Goal: Information Seeking & Learning: Learn about a topic

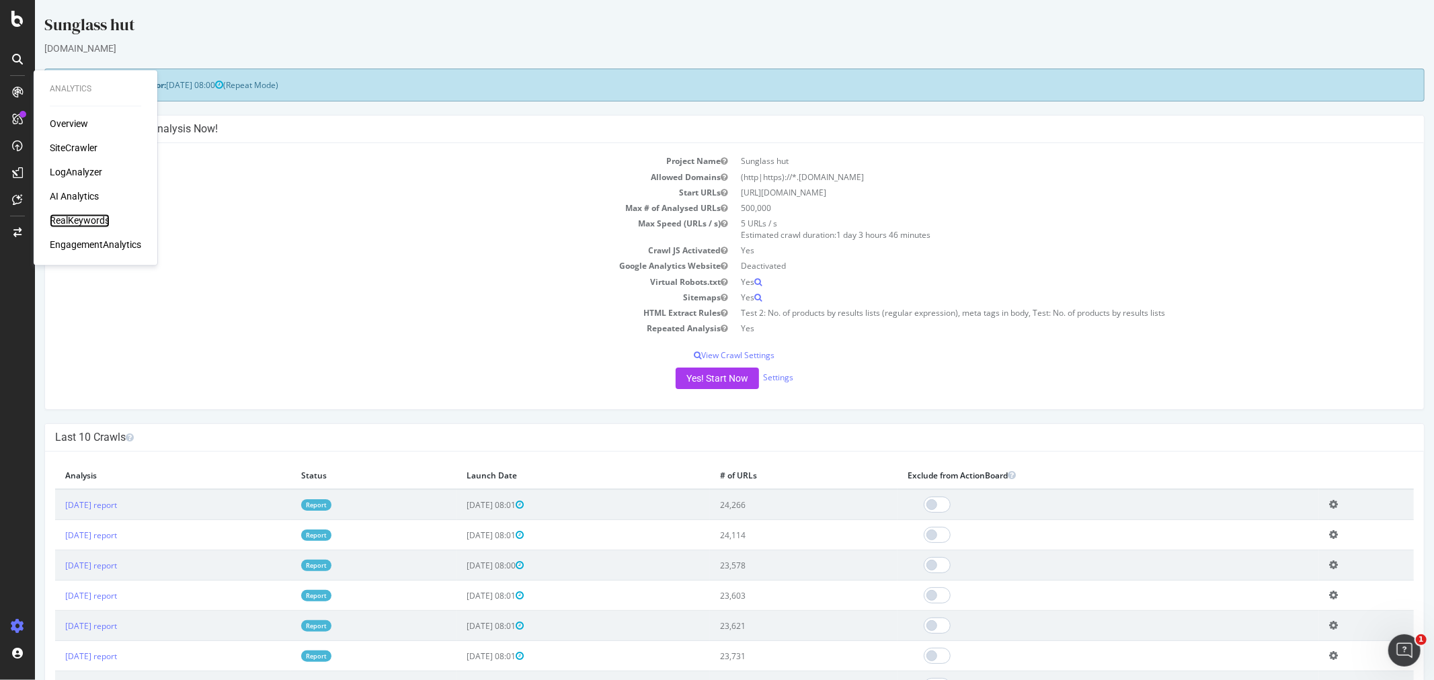
click at [92, 216] on div "RealKeywords" at bounding box center [80, 220] width 60 height 13
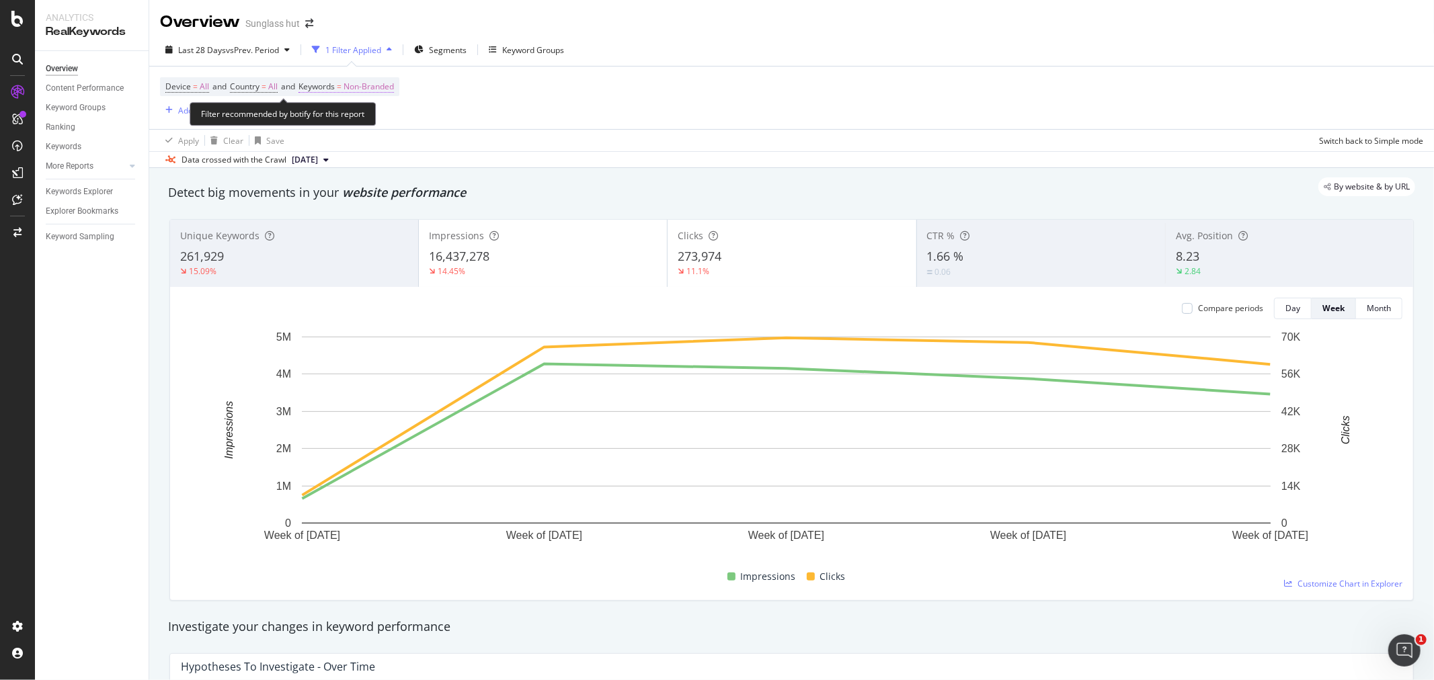
click at [378, 81] on span "Non-Branded" at bounding box center [369, 86] width 50 height 19
click at [354, 121] on span "Non-Branded" at bounding box center [347, 118] width 56 height 11
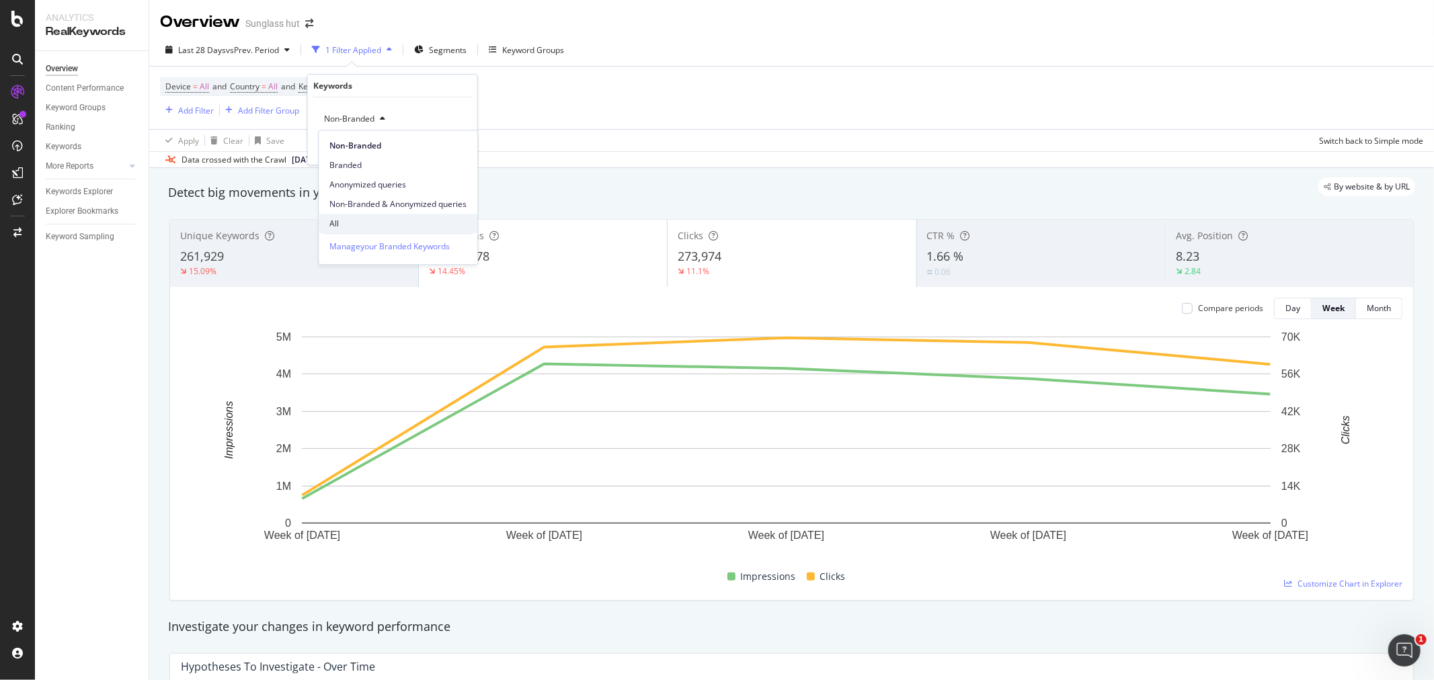
click at [340, 220] on span "All" at bounding box center [397, 224] width 137 height 12
click at [626, 89] on div "Device = All and Country = All and Keywords = Non-Branded Add Filter Add Filter…" at bounding box center [791, 98] width 1263 height 63
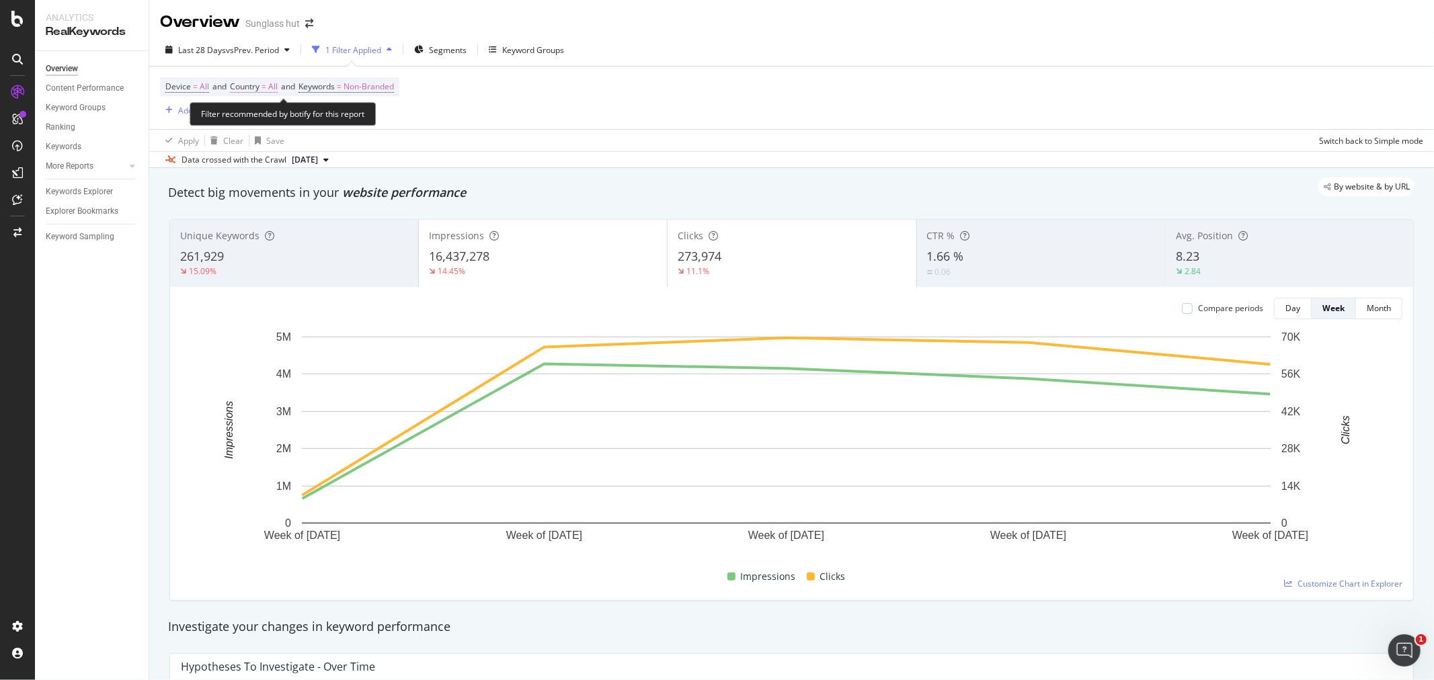
click at [273, 79] on span "All" at bounding box center [272, 86] width 9 height 19
click at [259, 116] on icon at bounding box center [259, 119] width 9 height 8
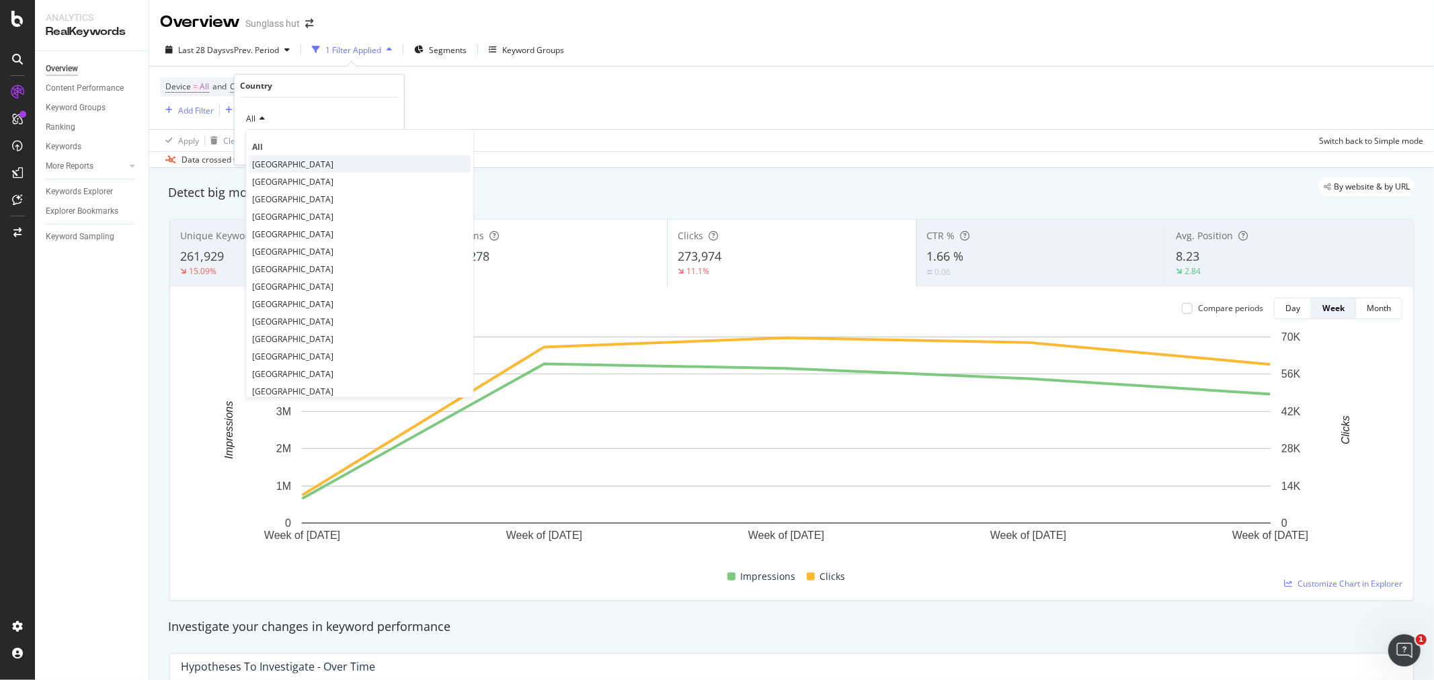
click at [319, 167] on span "[GEOGRAPHIC_DATA]" at bounding box center [292, 164] width 81 height 11
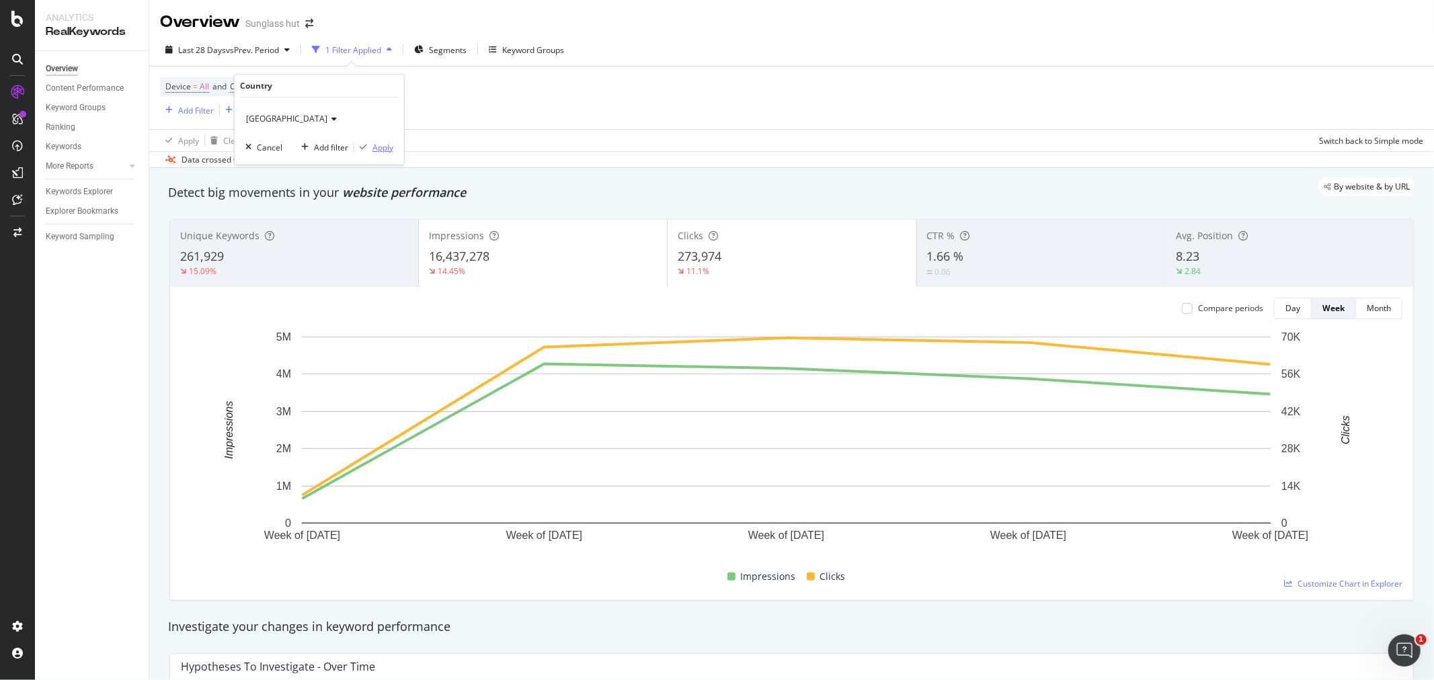
click at [383, 144] on div "Apply" at bounding box center [382, 147] width 21 height 11
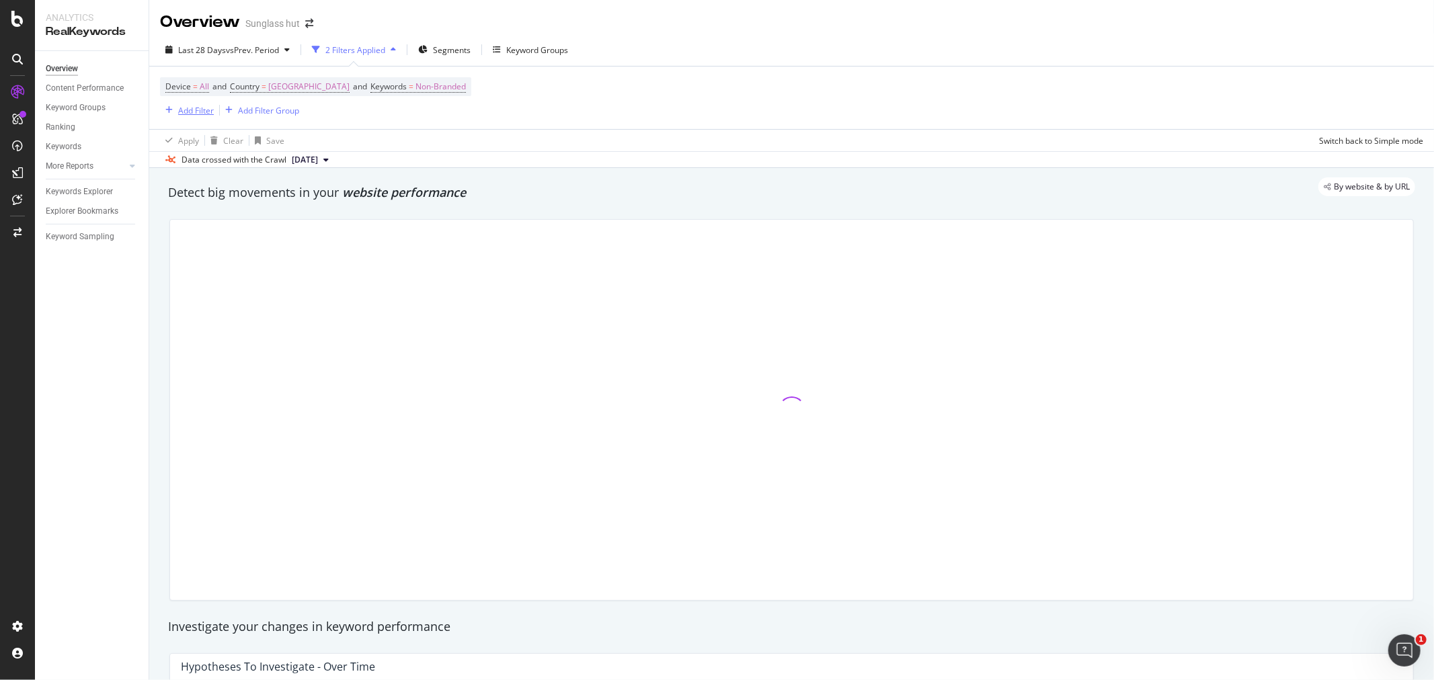
click at [194, 111] on div "Add Filter" at bounding box center [196, 110] width 36 height 11
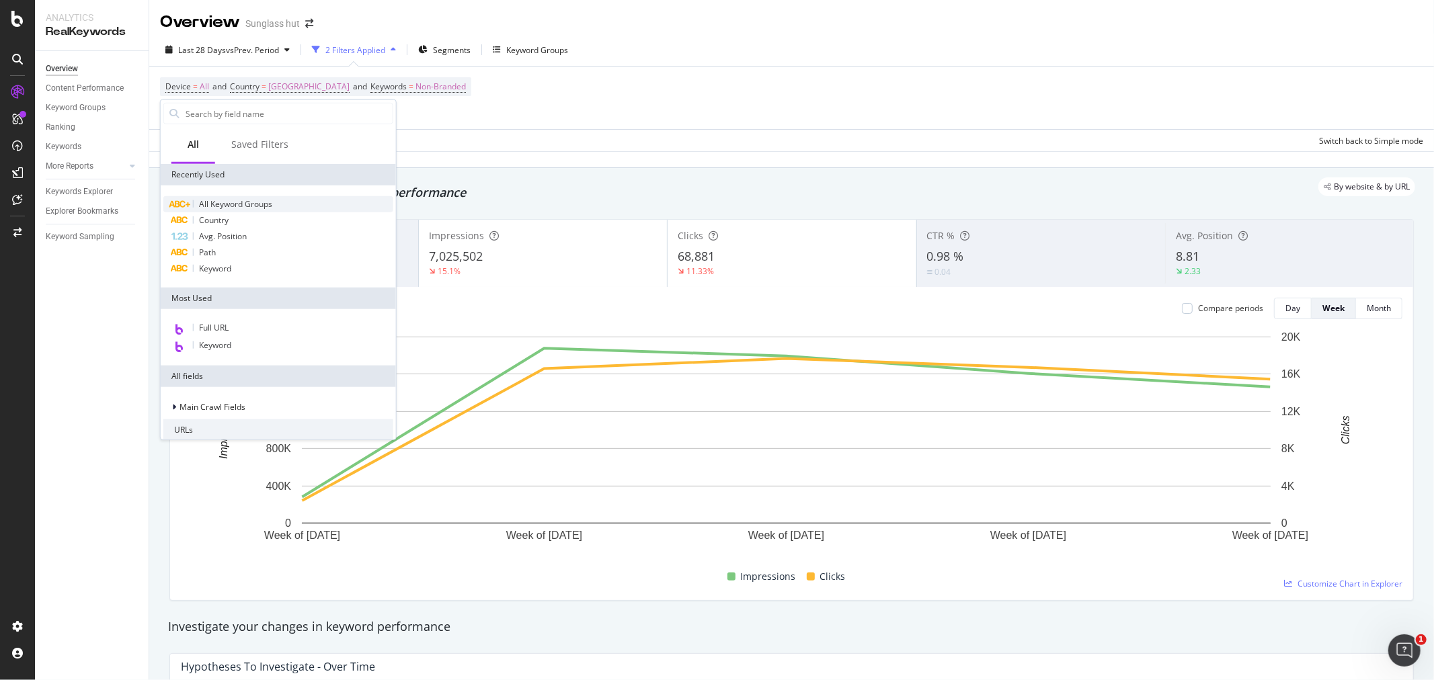
click at [251, 200] on span "All Keyword Groups" at bounding box center [235, 203] width 73 height 11
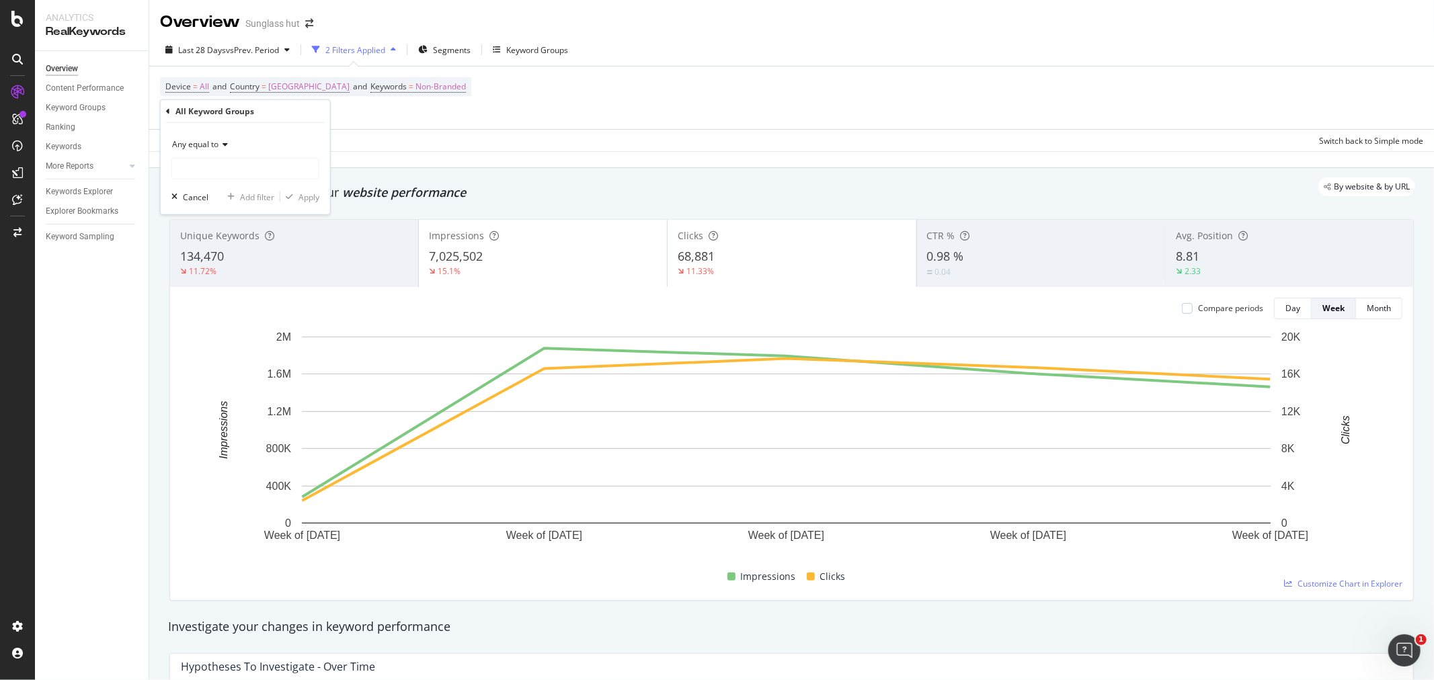
click at [225, 147] on icon at bounding box center [222, 144] width 9 height 8
click at [223, 147] on icon at bounding box center [222, 144] width 9 height 8
click at [266, 165] on input "text" at bounding box center [245, 169] width 147 height 22
click at [208, 210] on span "BRANDED" at bounding box center [246, 214] width 143 height 11
type input "BRANDED"
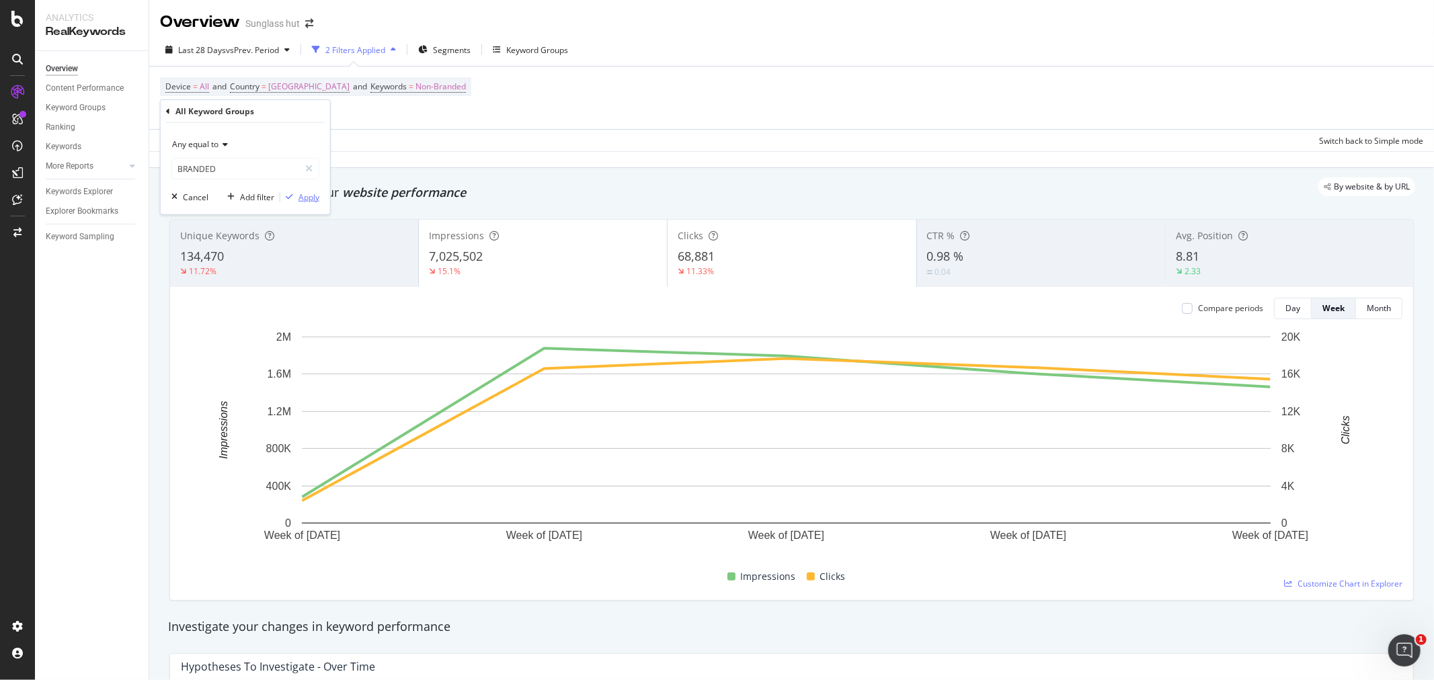
click at [304, 192] on div "Apply" at bounding box center [308, 196] width 21 height 11
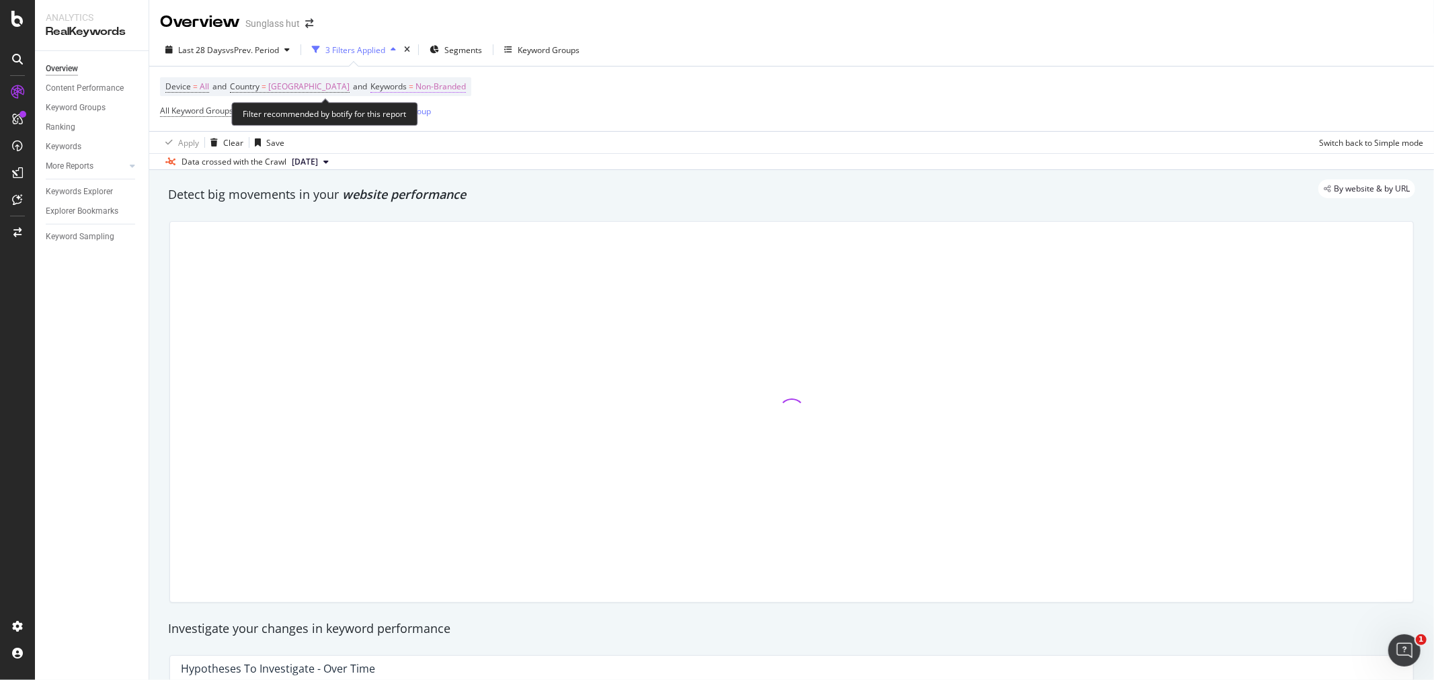
click at [466, 90] on span "Non-Branded" at bounding box center [440, 86] width 50 height 19
click at [454, 120] on span "Non-Branded" at bounding box center [430, 118] width 56 height 11
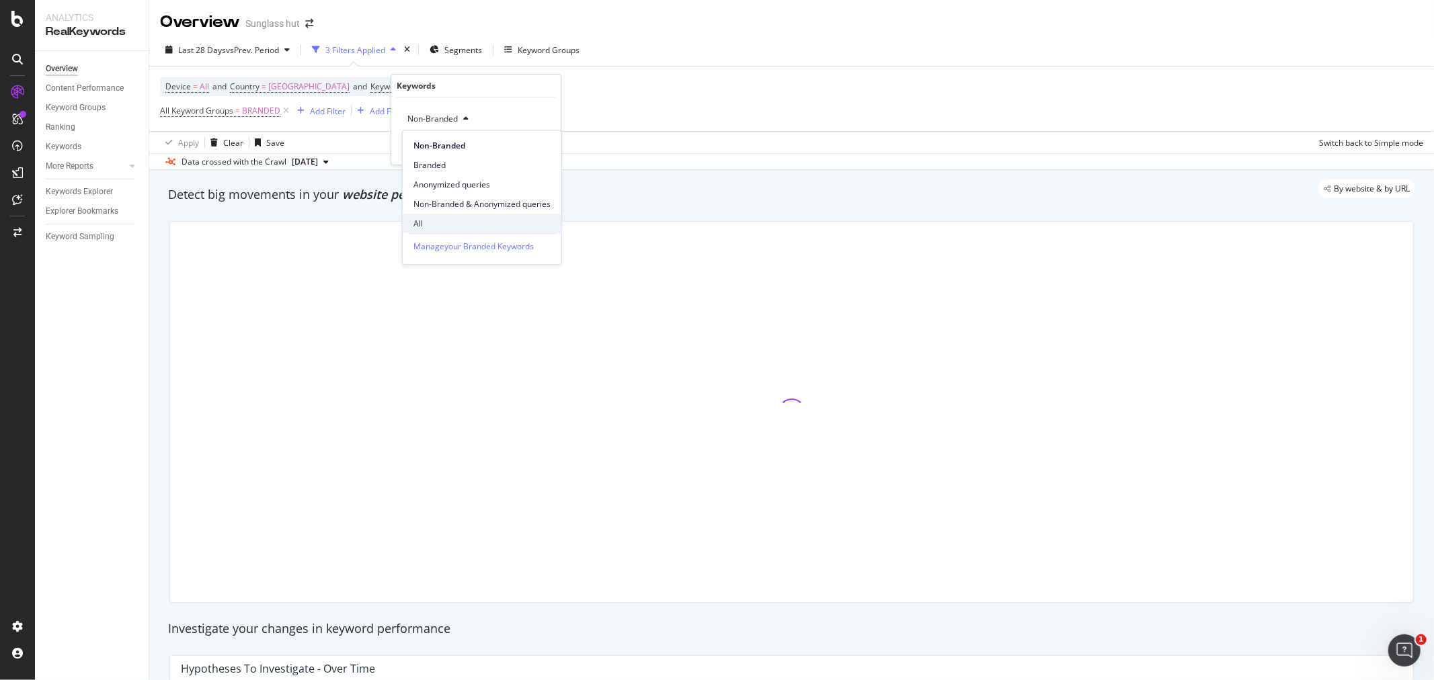
click at [436, 219] on span "All" at bounding box center [481, 224] width 137 height 12
click at [532, 149] on div "Apply" at bounding box center [539, 147] width 21 height 11
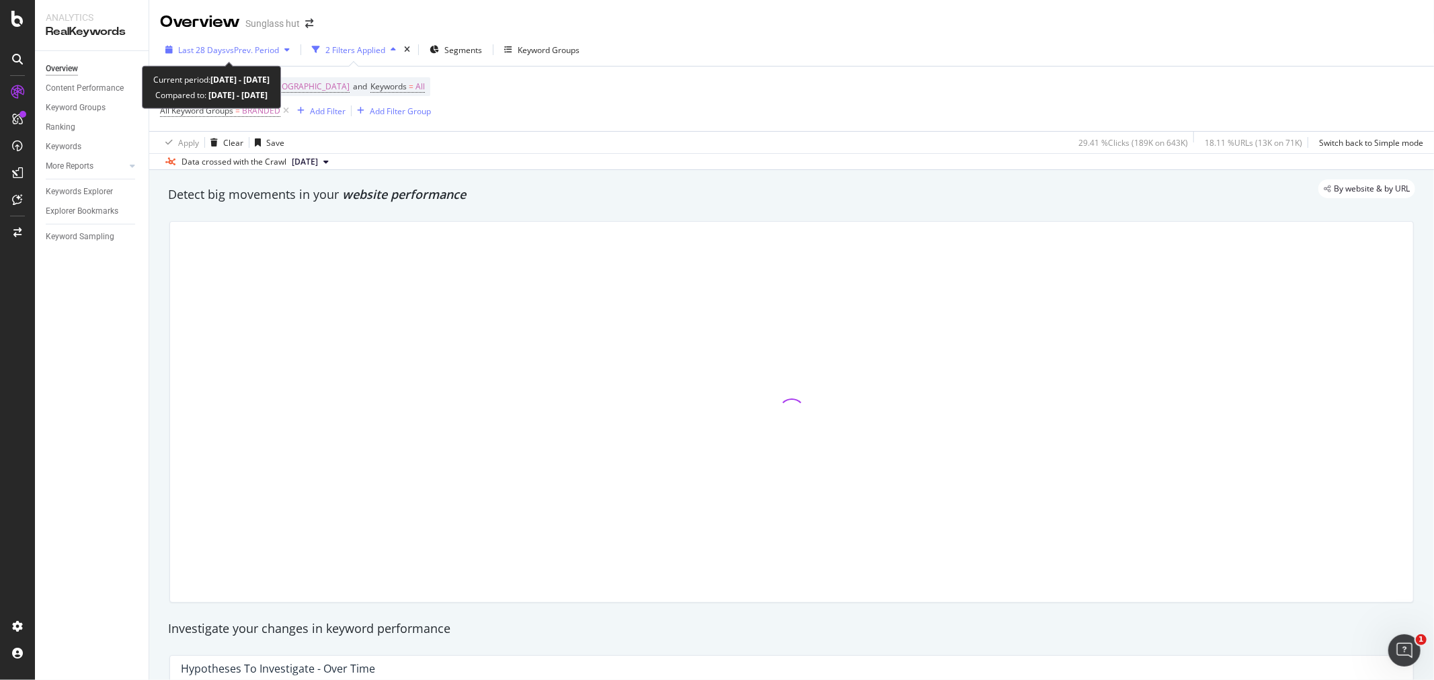
click at [192, 44] on span "Last 28 Days" at bounding box center [202, 49] width 48 height 11
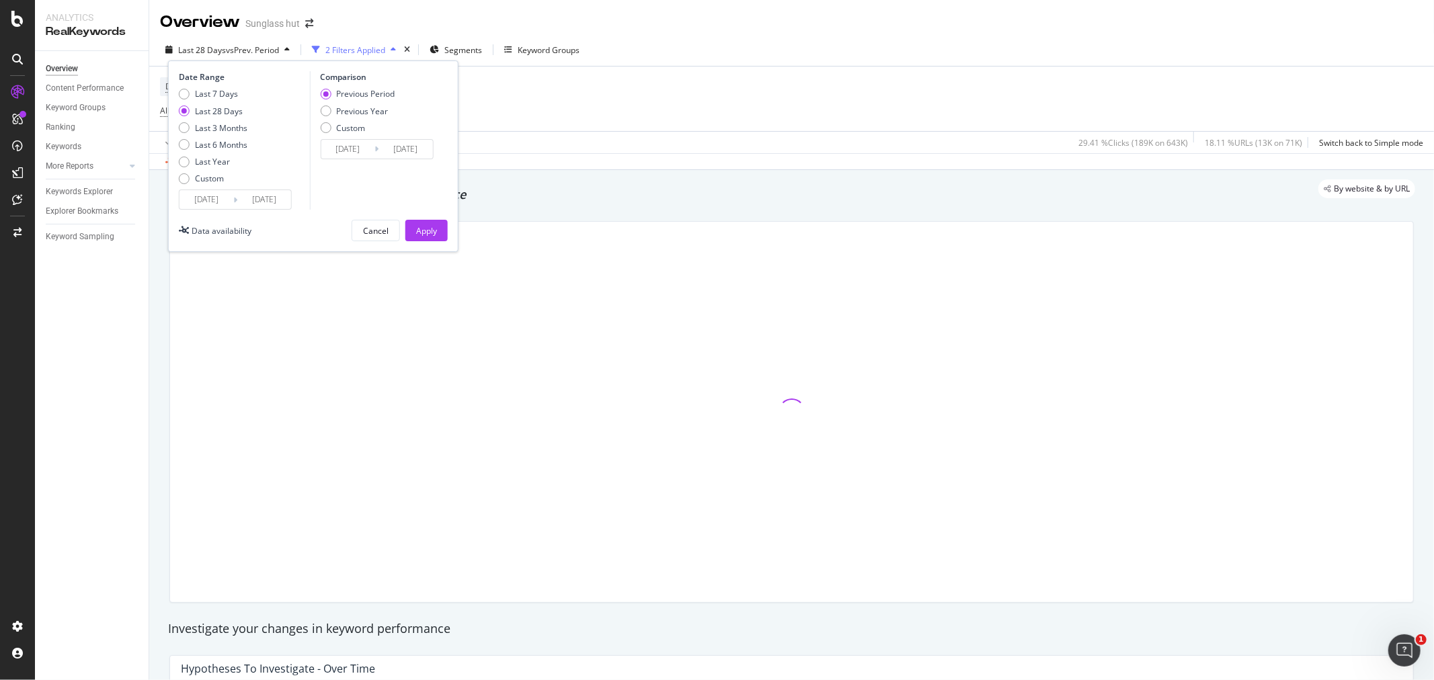
click at [206, 198] on input "[DATE]" at bounding box center [206, 199] width 54 height 19
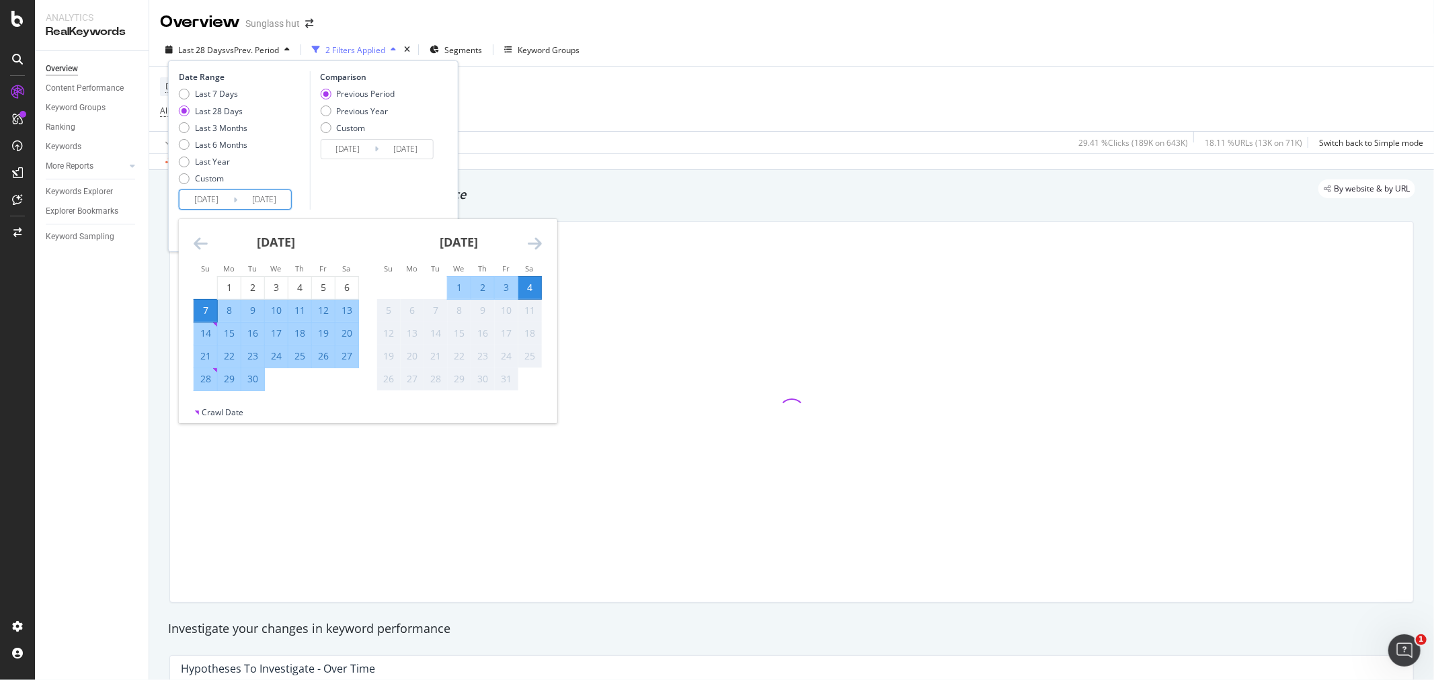
click at [200, 239] on icon "Move backward to switch to the previous month." at bounding box center [201, 243] width 14 height 16
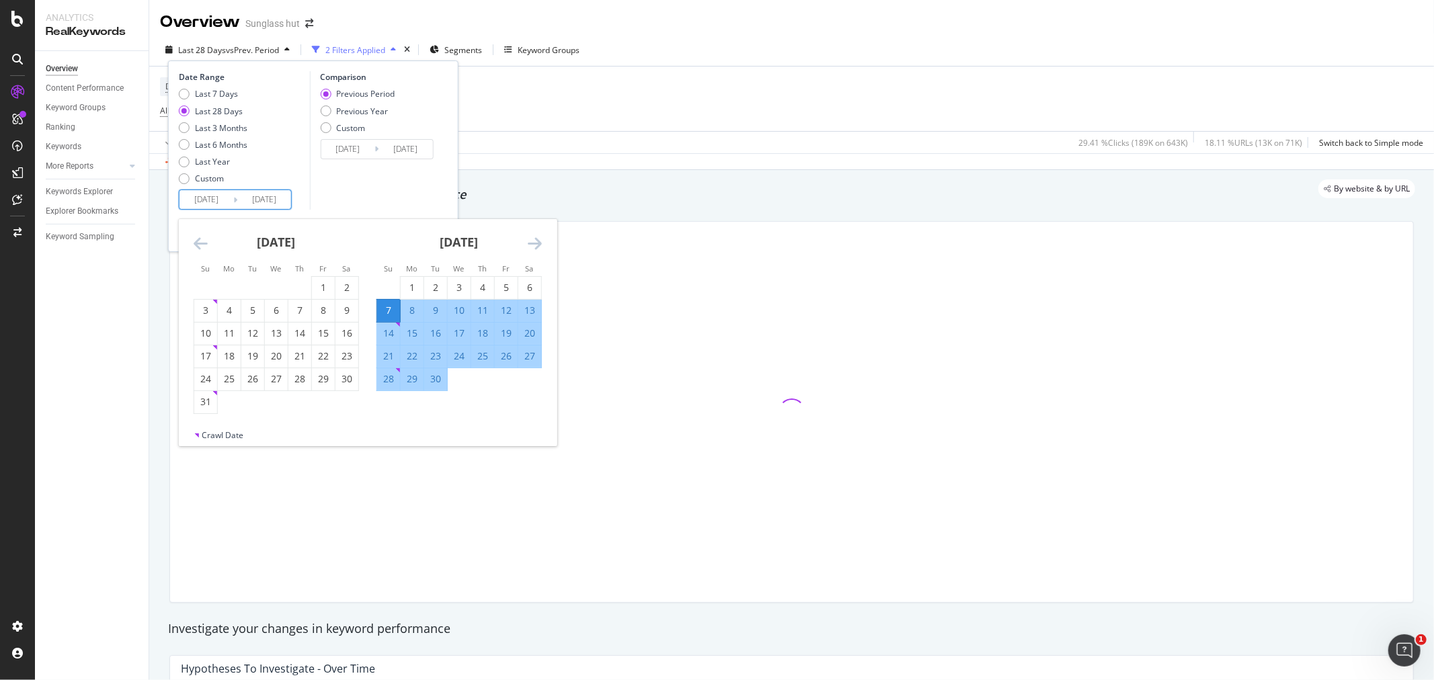
click at [200, 239] on icon "Move backward to switch to the previous month." at bounding box center [201, 243] width 14 height 16
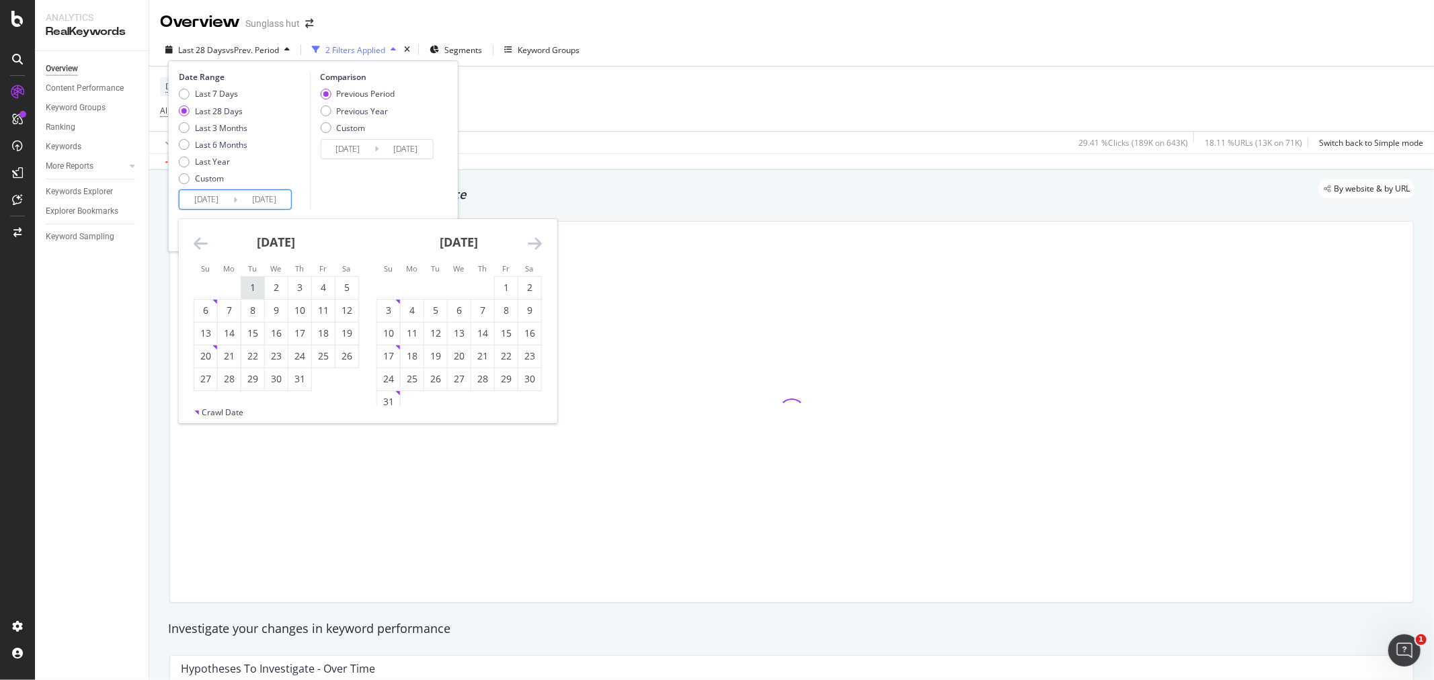
click at [253, 284] on div "1" at bounding box center [252, 287] width 23 height 13
type input "[DATE]"
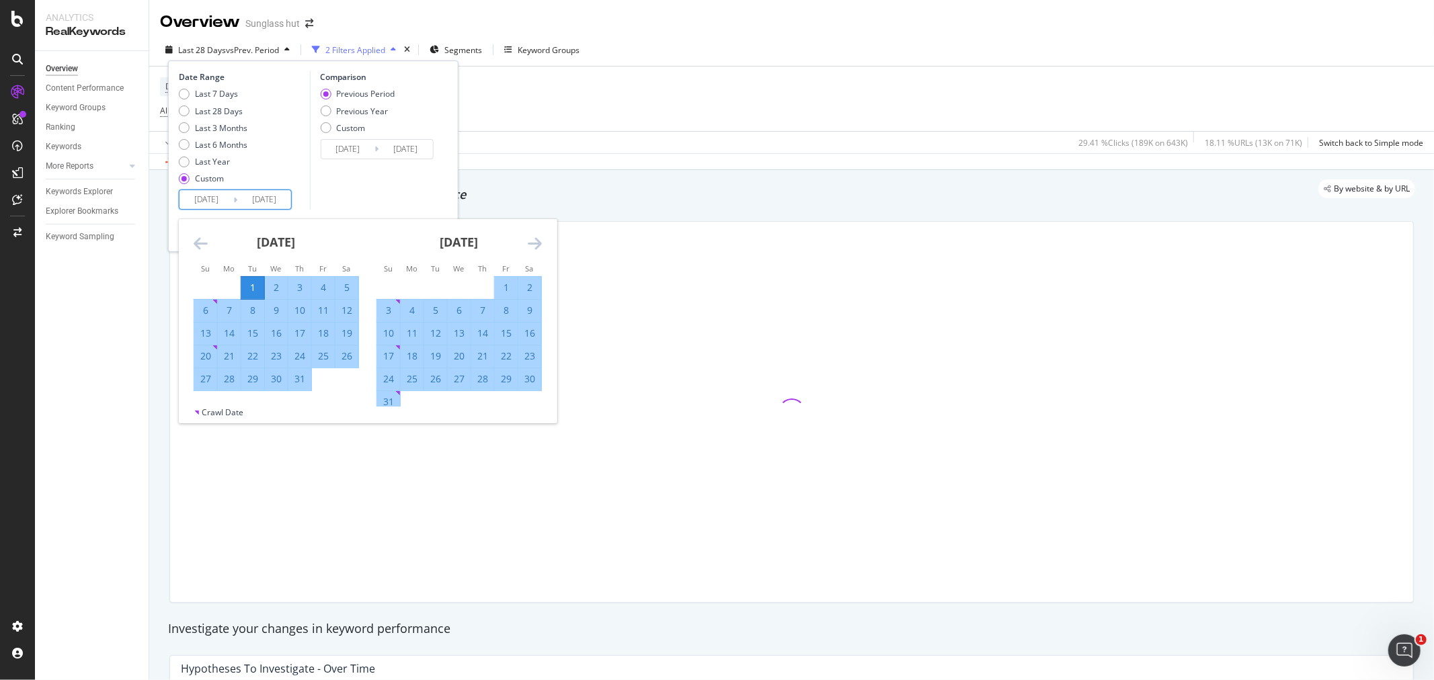
click at [532, 245] on icon "Move forward to switch to the next month." at bounding box center [535, 243] width 14 height 16
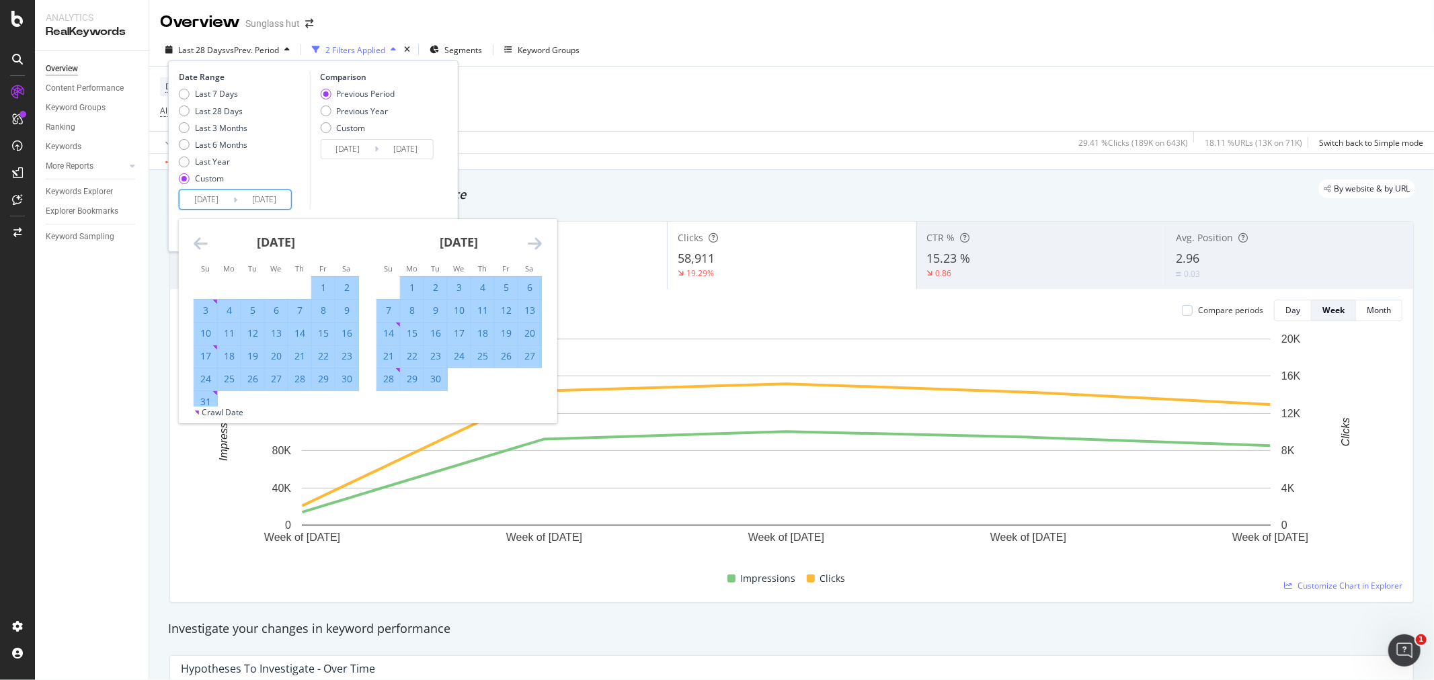
click at [257, 196] on input "[DATE]" at bounding box center [264, 199] width 54 height 19
click at [435, 376] on div "30" at bounding box center [435, 378] width 23 height 13
type input "[DATE]"
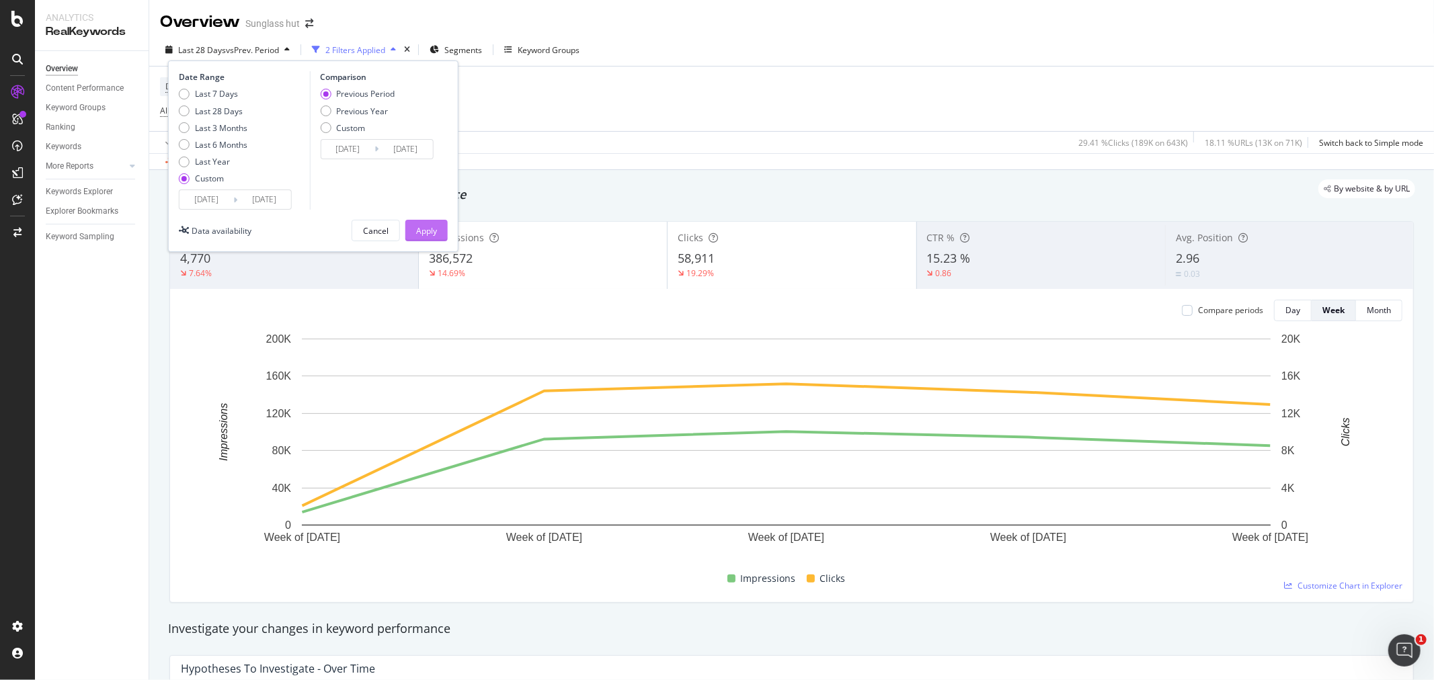
click at [432, 231] on div "Apply" at bounding box center [426, 230] width 21 height 11
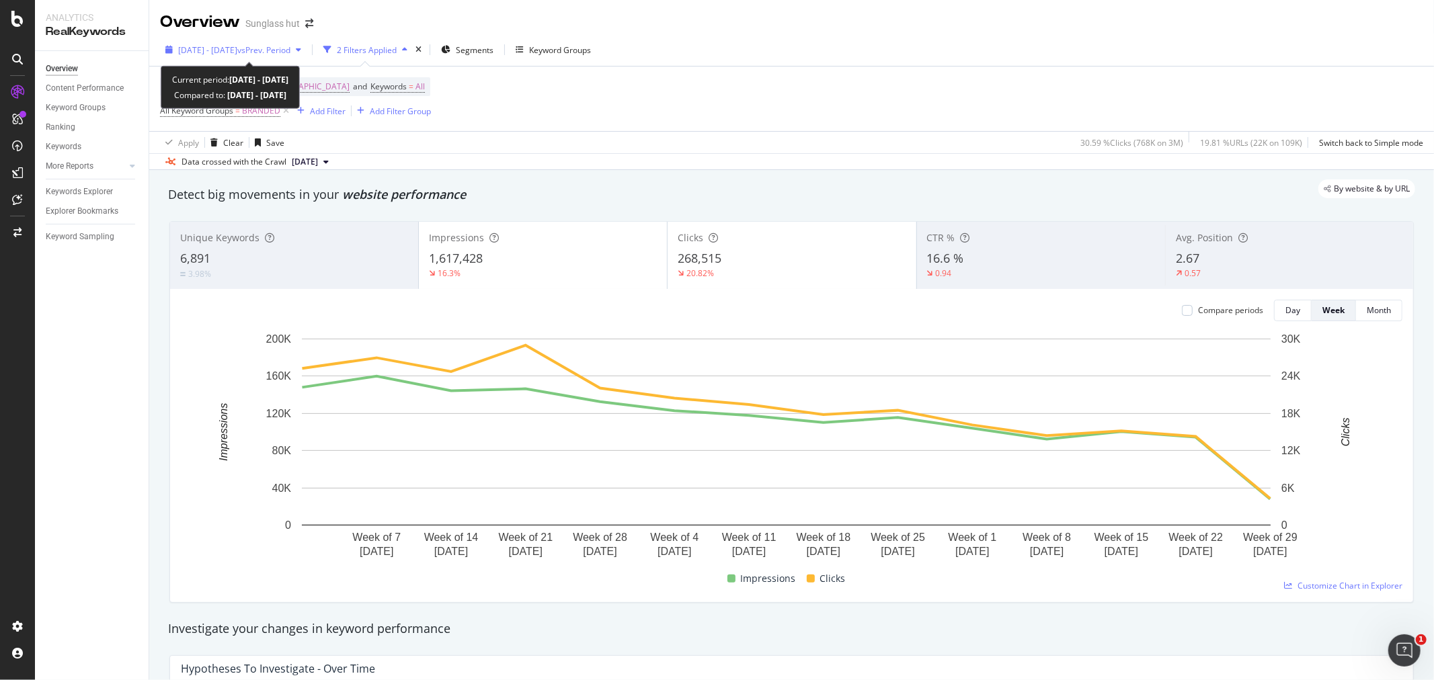
click at [289, 52] on span "vs Prev. Period" at bounding box center [263, 49] width 53 height 11
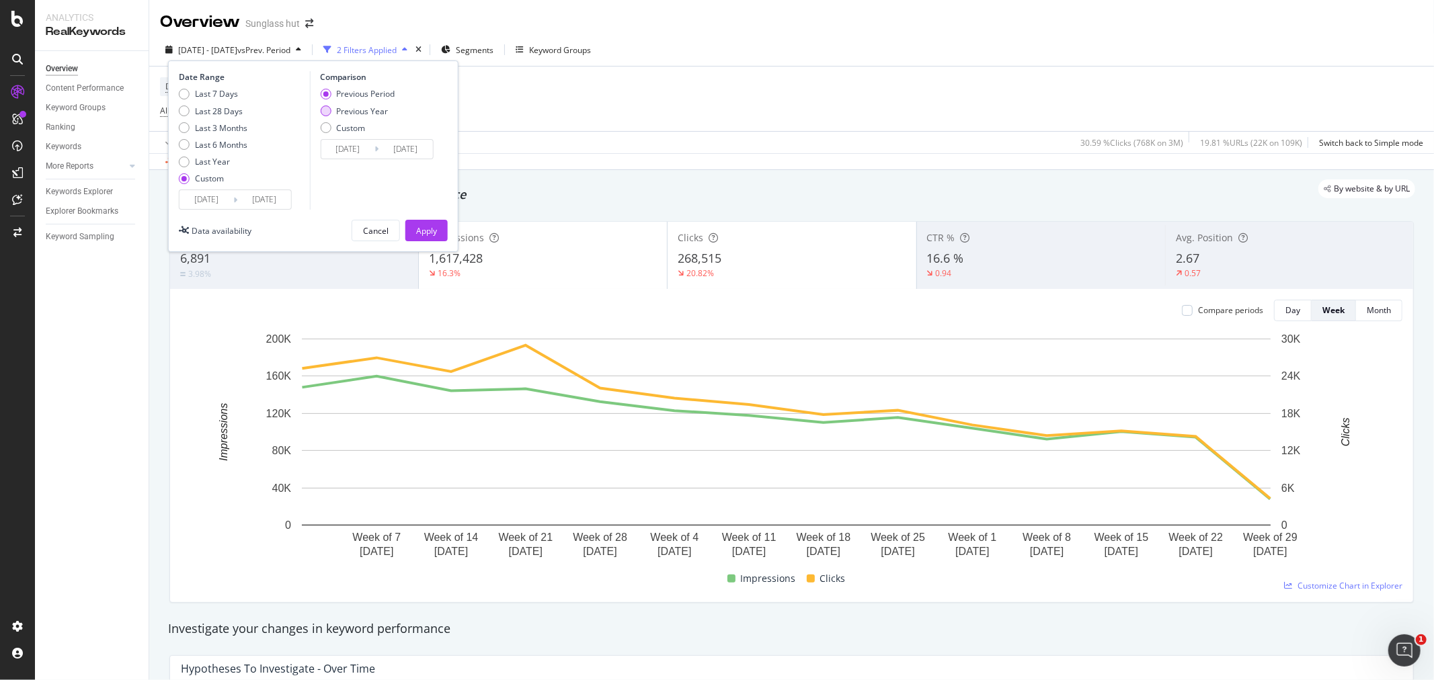
click at [333, 111] on div "Previous Year" at bounding box center [357, 111] width 75 height 11
type input "[DATE]"
click at [434, 227] on div "Apply" at bounding box center [426, 230] width 21 height 11
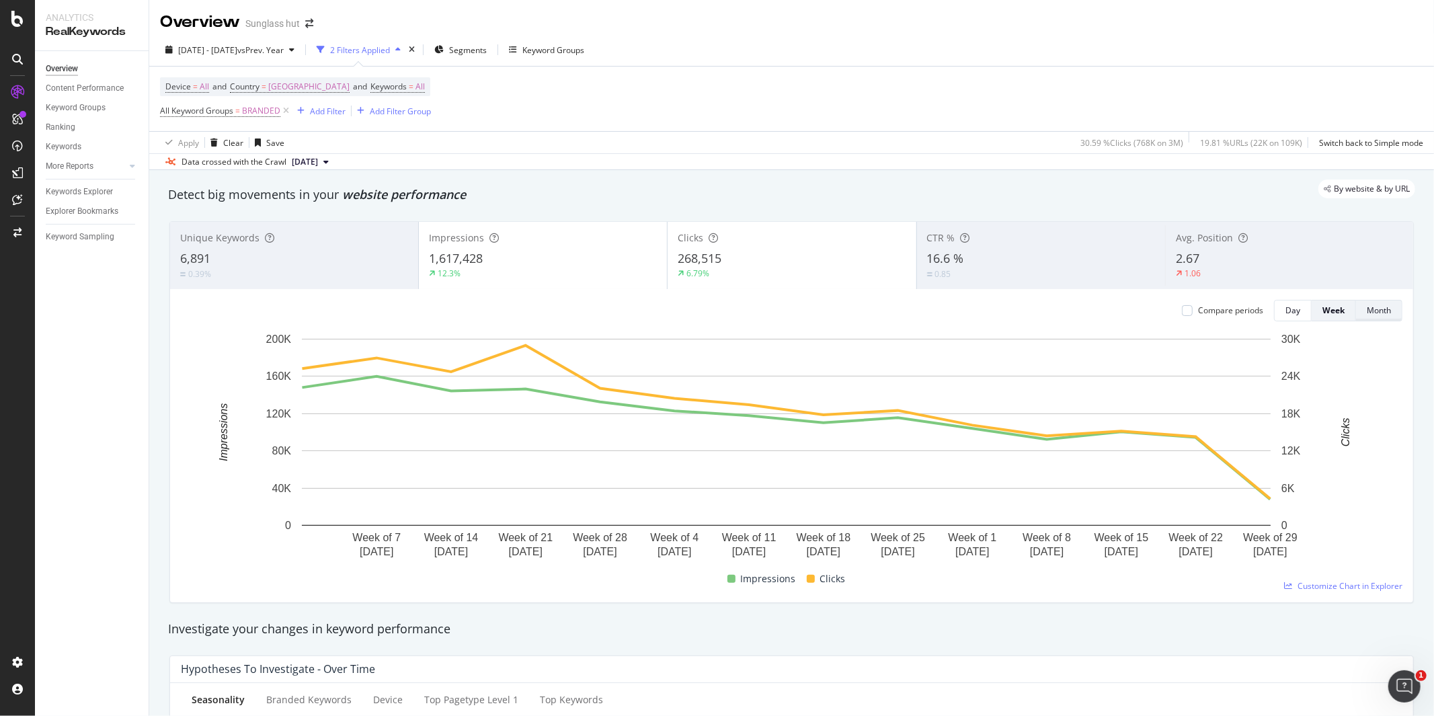
click at [1367, 315] on div "Month" at bounding box center [1379, 310] width 24 height 11
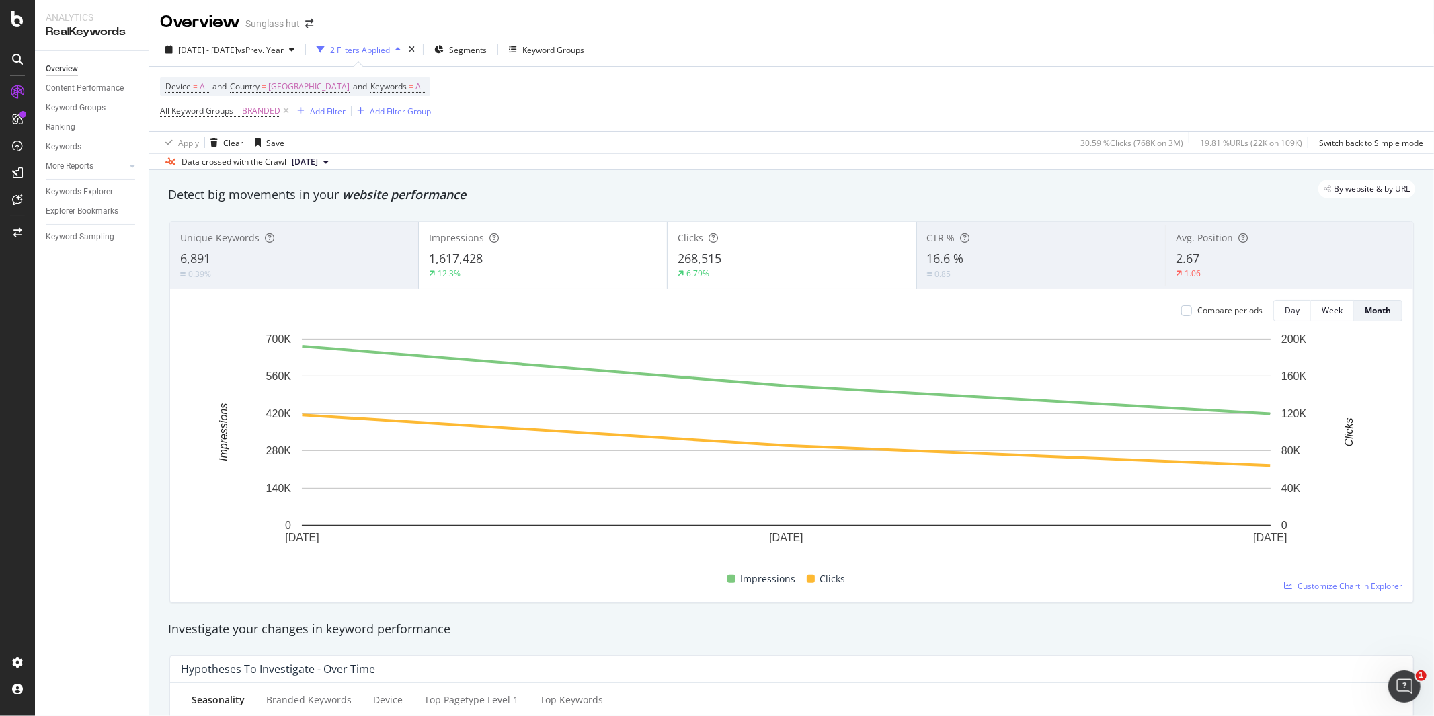
click at [717, 247] on div "Clicks 268,515 6.79%" at bounding box center [792, 255] width 248 height 60
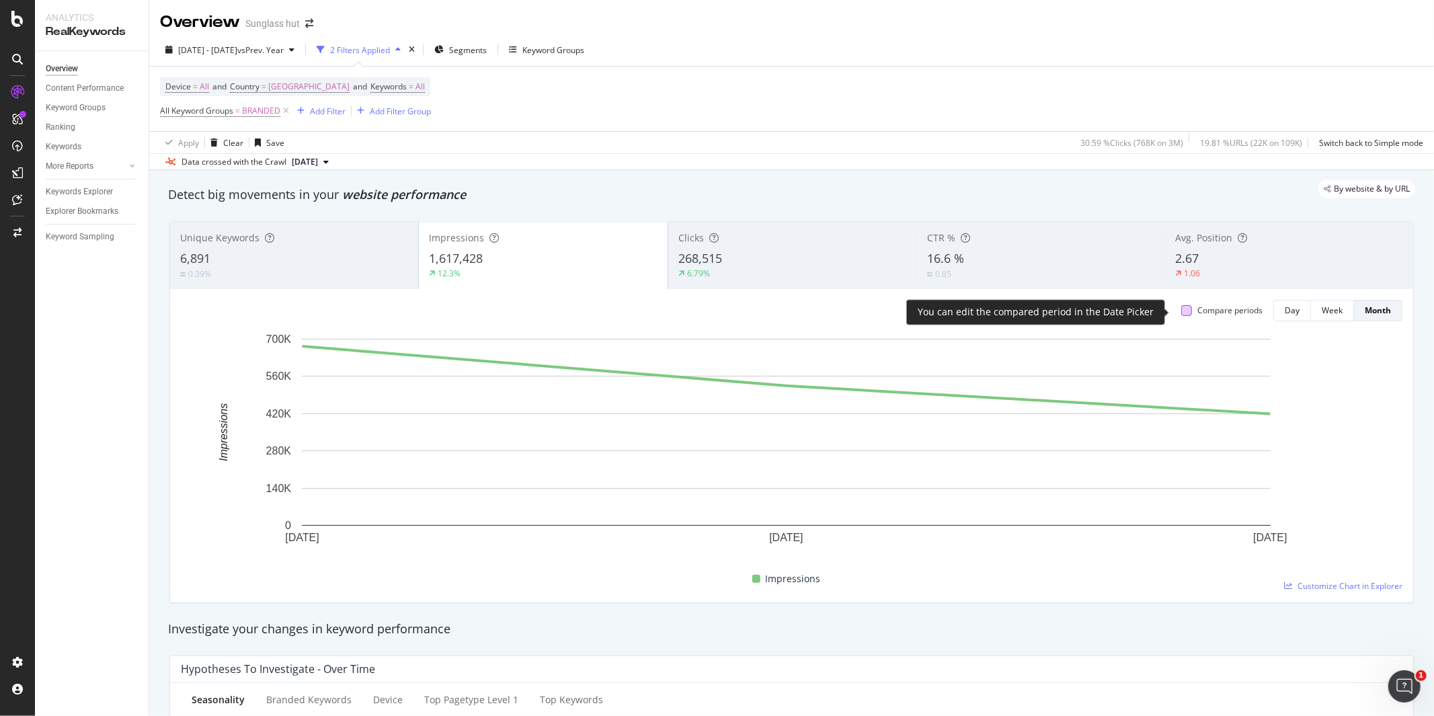
click at [1181, 312] on div at bounding box center [1186, 310] width 11 height 11
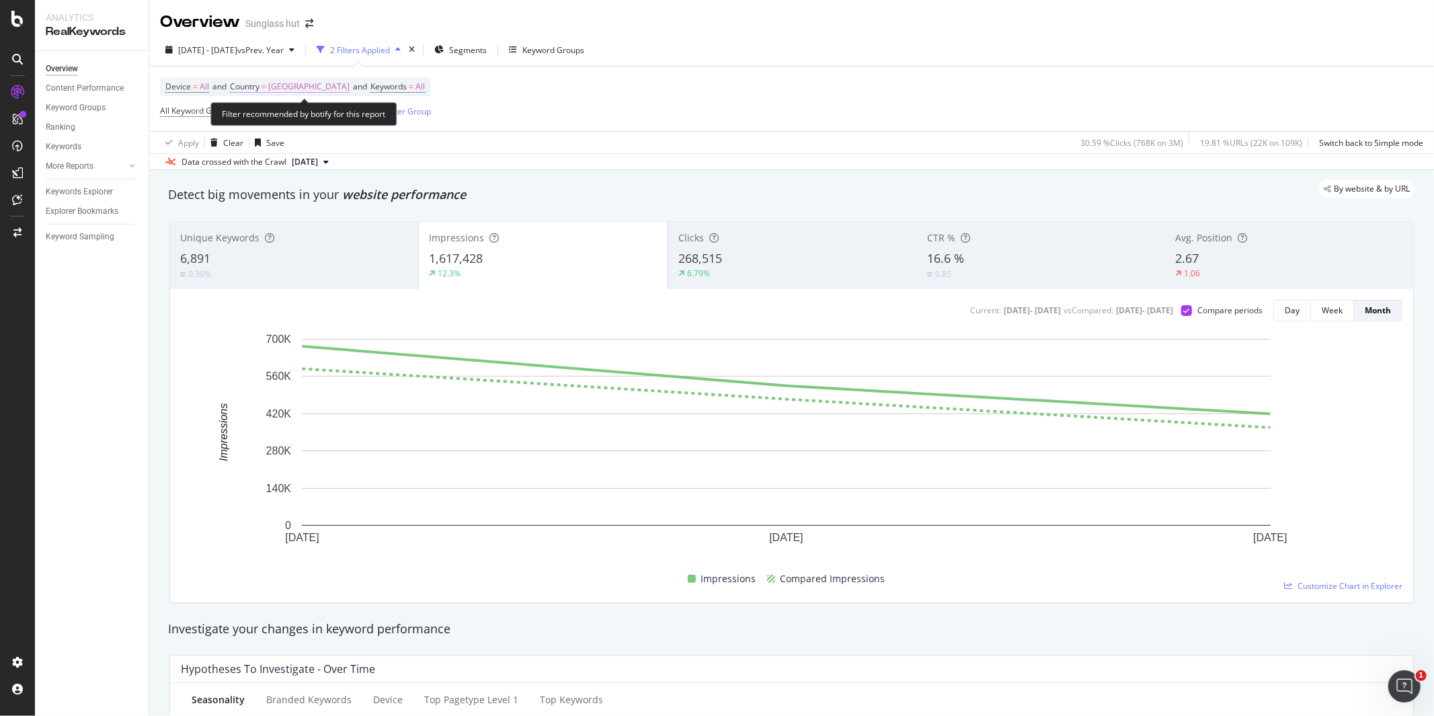
click at [331, 85] on span "[GEOGRAPHIC_DATA]" at bounding box center [308, 86] width 81 height 19
click at [337, 116] on icon at bounding box center [331, 119] width 9 height 8
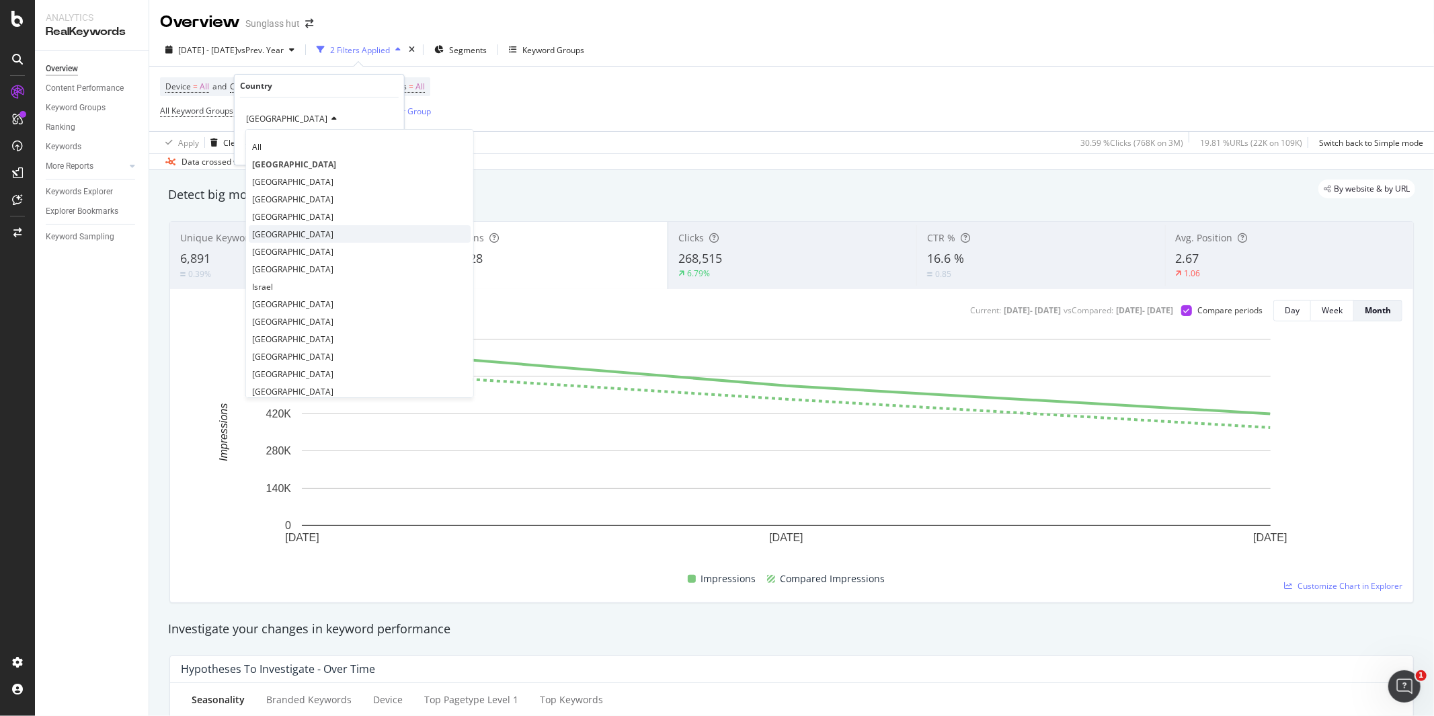
click at [304, 235] on span "[GEOGRAPHIC_DATA]" at bounding box center [292, 234] width 81 height 11
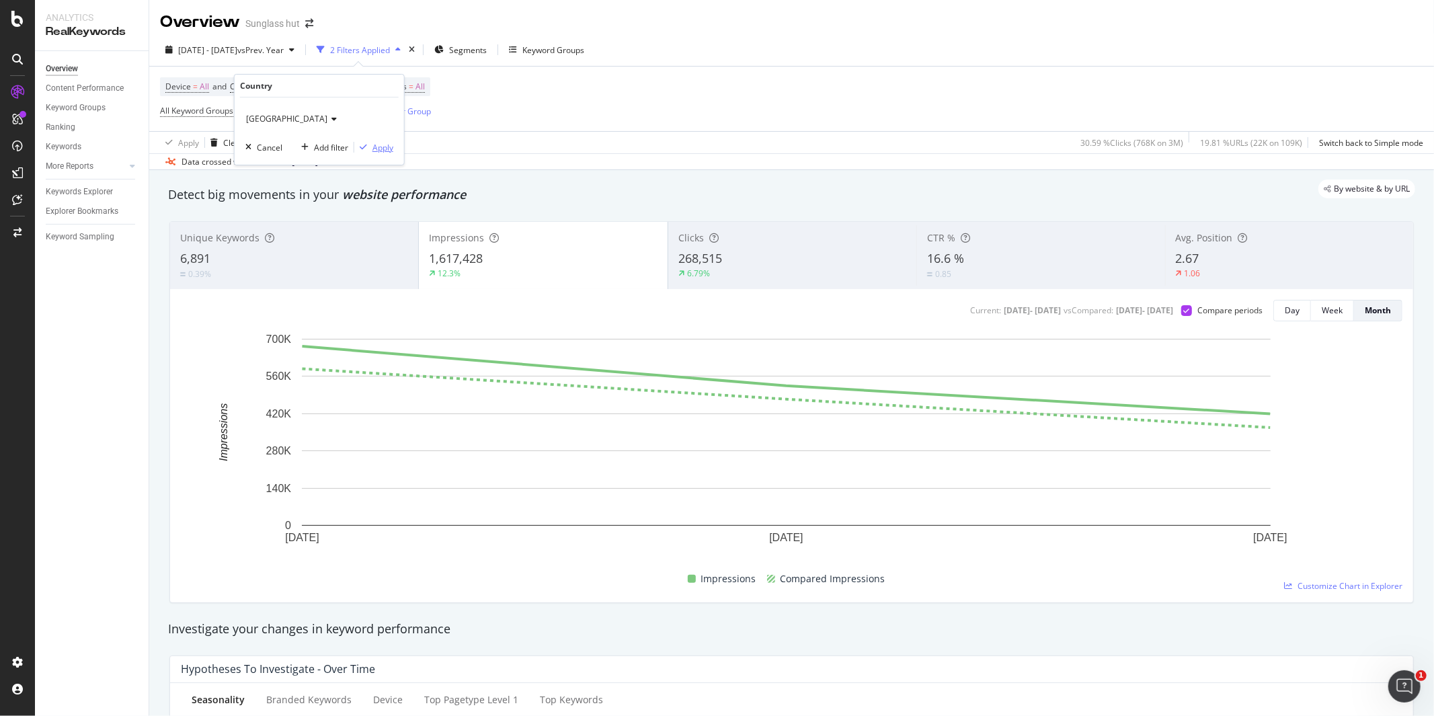
click at [381, 151] on div "Apply" at bounding box center [382, 147] width 21 height 11
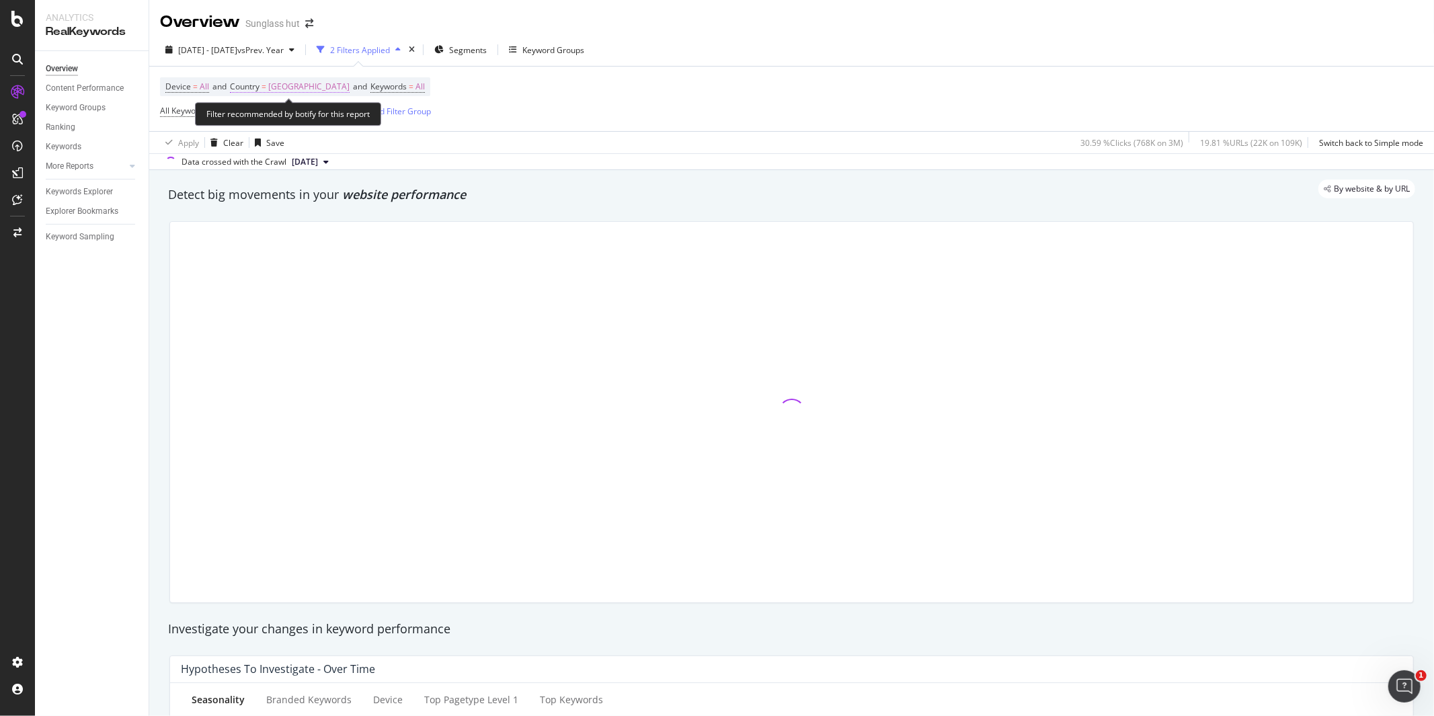
click at [298, 89] on span "[GEOGRAPHIC_DATA]" at bounding box center [308, 86] width 81 height 19
click at [287, 121] on span "[GEOGRAPHIC_DATA]" at bounding box center [286, 118] width 81 height 11
click at [528, 126] on div "Device = All and Country = [GEOGRAPHIC_DATA] and Keywords = All All Keyword Gro…" at bounding box center [791, 99] width 1263 height 65
click at [298, 88] on span "[GEOGRAPHIC_DATA]" at bounding box center [308, 86] width 81 height 19
click at [327, 122] on icon at bounding box center [331, 119] width 9 height 8
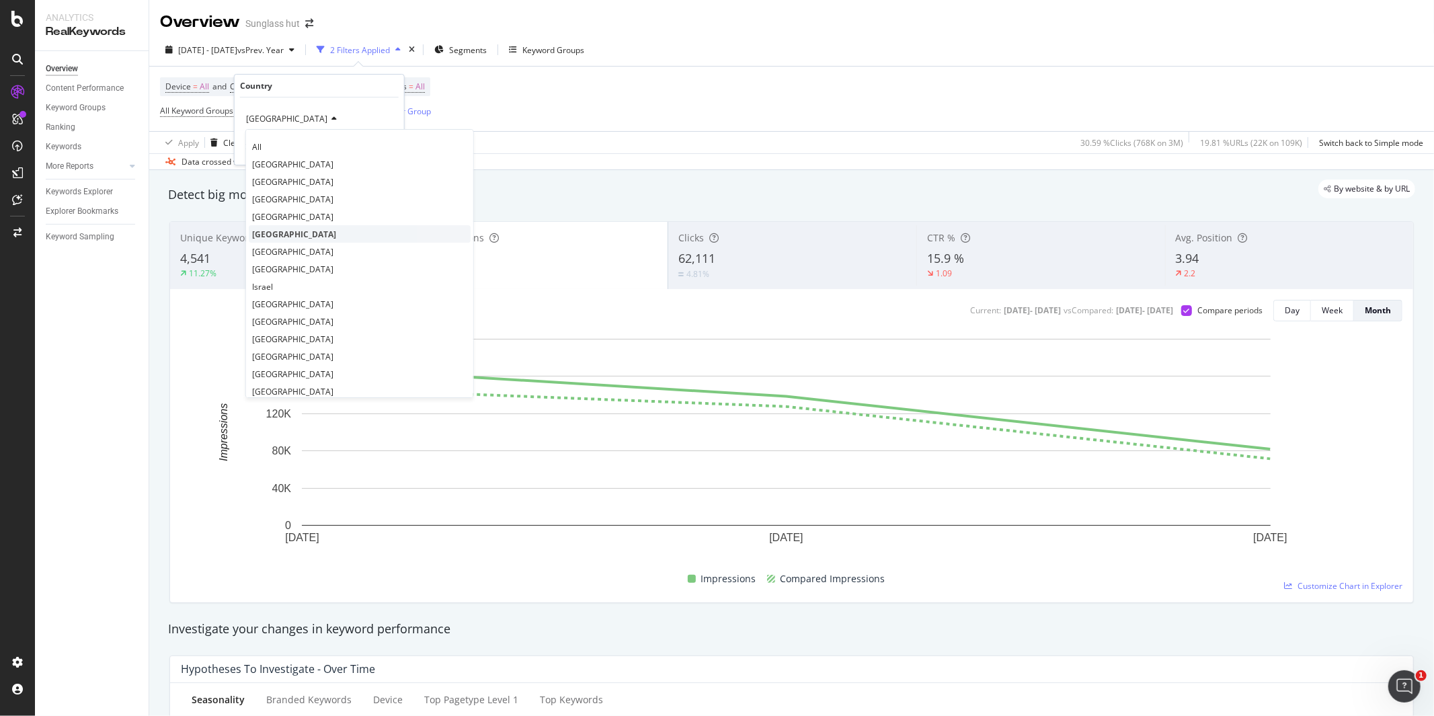
click at [304, 232] on span "[GEOGRAPHIC_DATA]" at bounding box center [294, 234] width 84 height 11
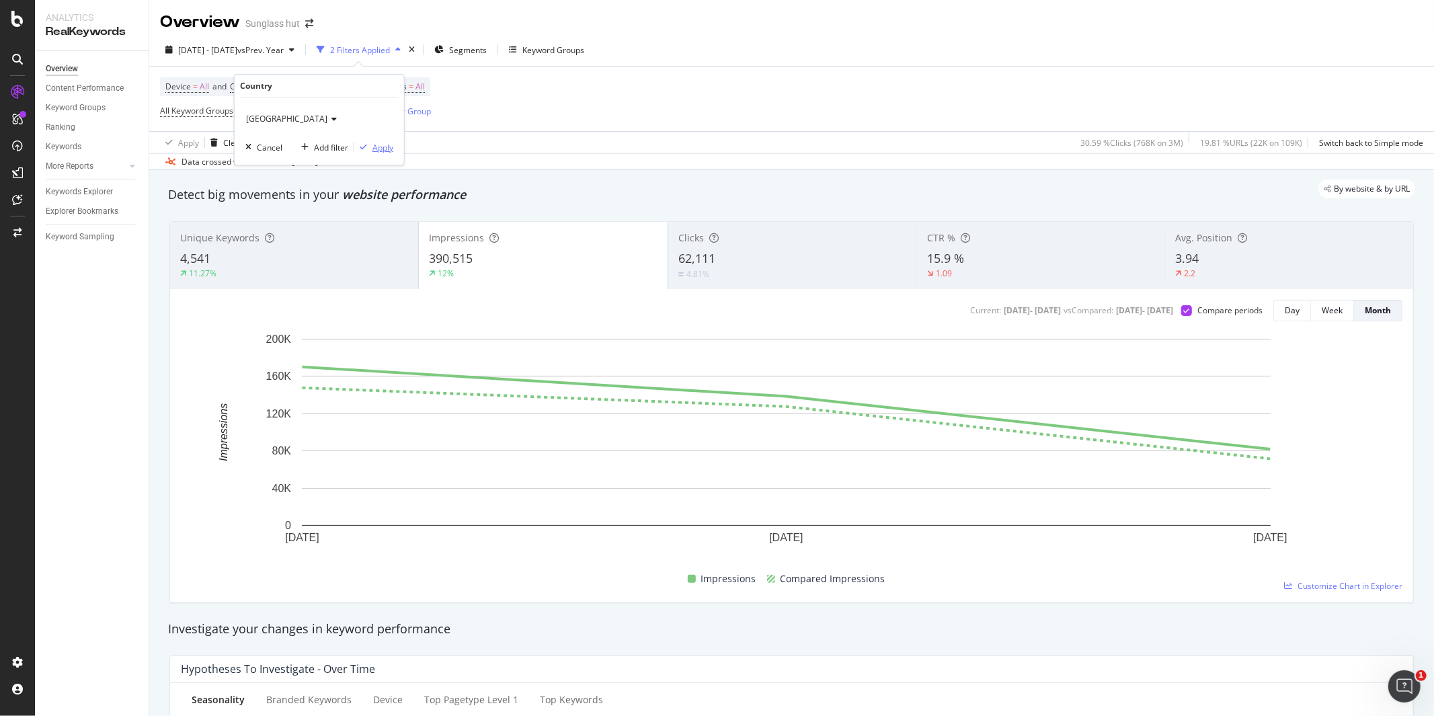
click at [374, 151] on div "Apply" at bounding box center [382, 147] width 21 height 11
